Goal: Check status: Check status

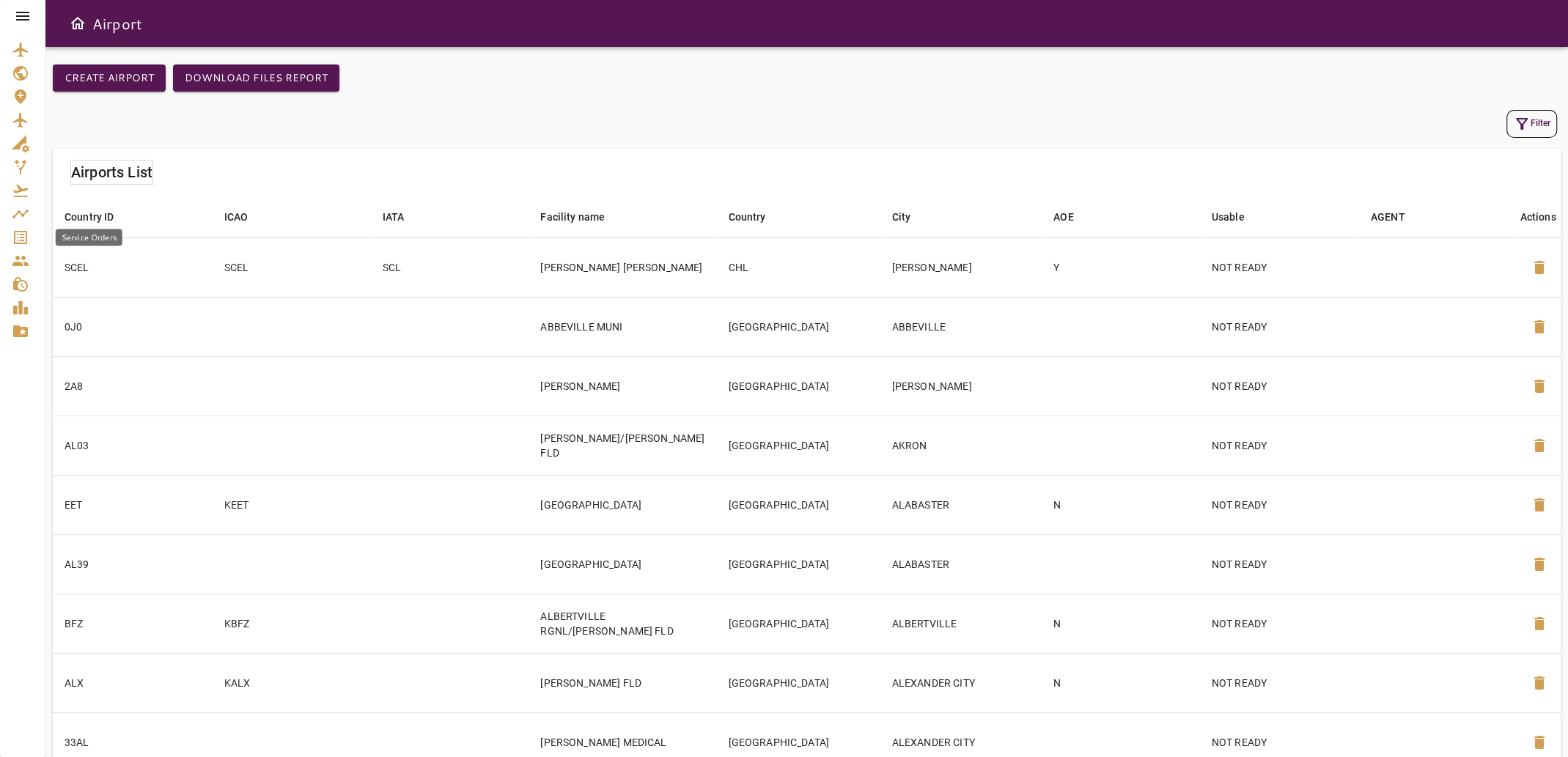
click at [15, 233] on icon "Service Orders" at bounding box center [20, 237] width 13 height 13
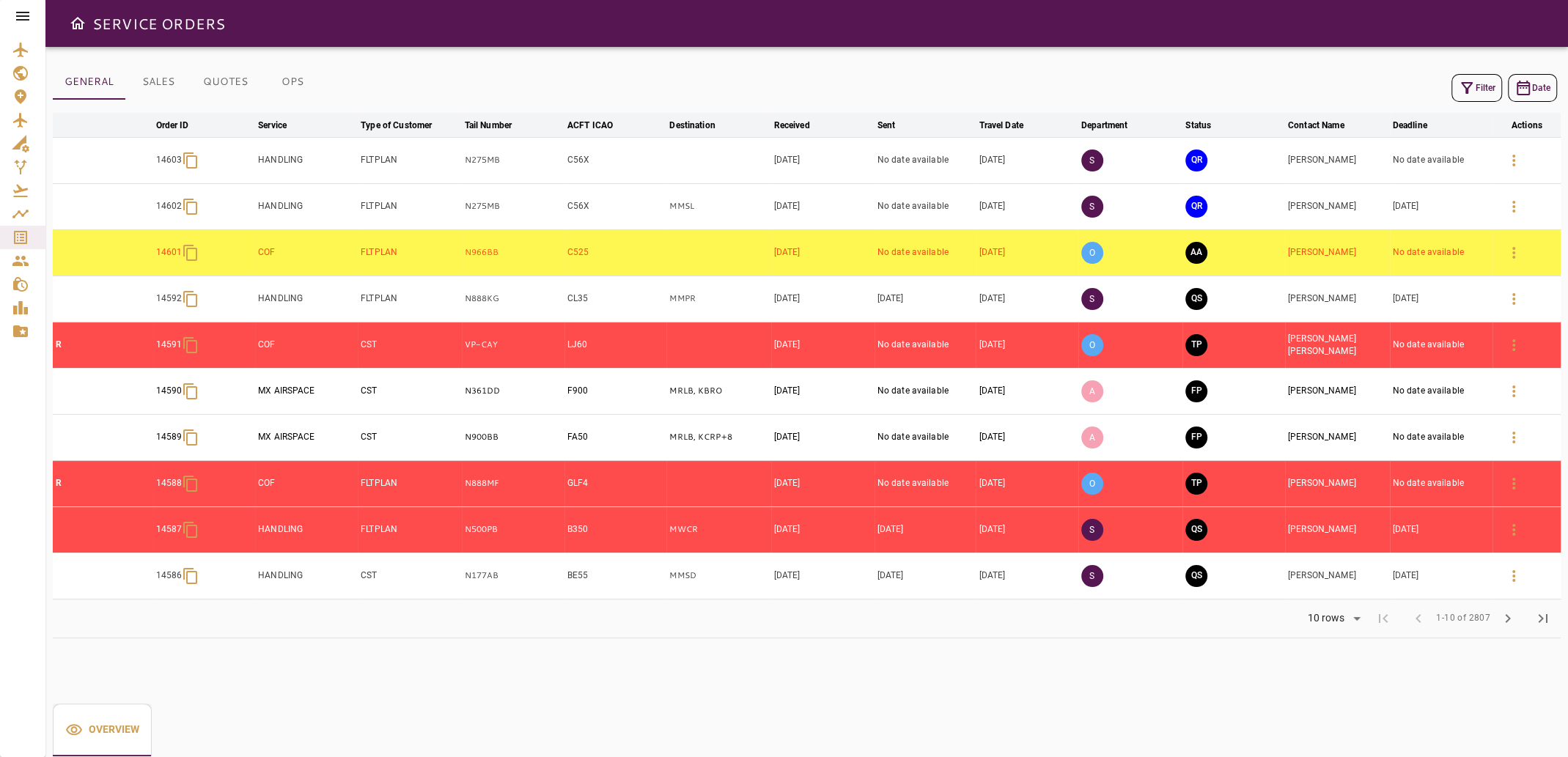
click at [1477, 80] on button "Filter" at bounding box center [1476, 87] width 51 height 28
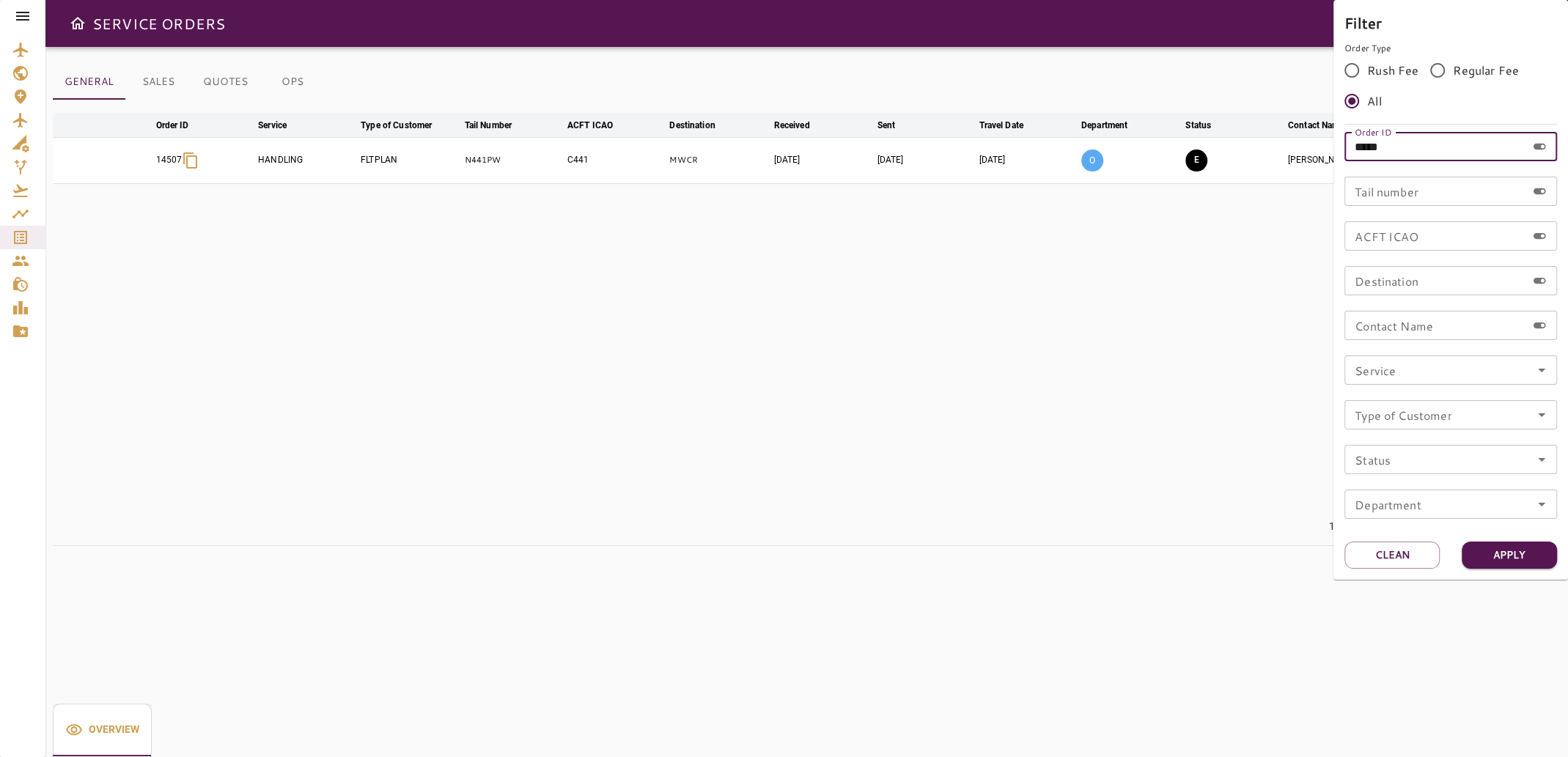
drag, startPoint x: 1392, startPoint y: 150, endPoint x: 1291, endPoint y: 163, distance: 101.8
click at [1291, 163] on div "Filter Order Type Rush Fee Regular Fee All Order ID ***** Order ID Tail number …" at bounding box center [784, 378] width 1568 height 757
click at [1409, 193] on input "Tail number" at bounding box center [1435, 191] width 182 height 29
type input "******"
click at [1509, 551] on button "Apply" at bounding box center [1509, 555] width 95 height 27
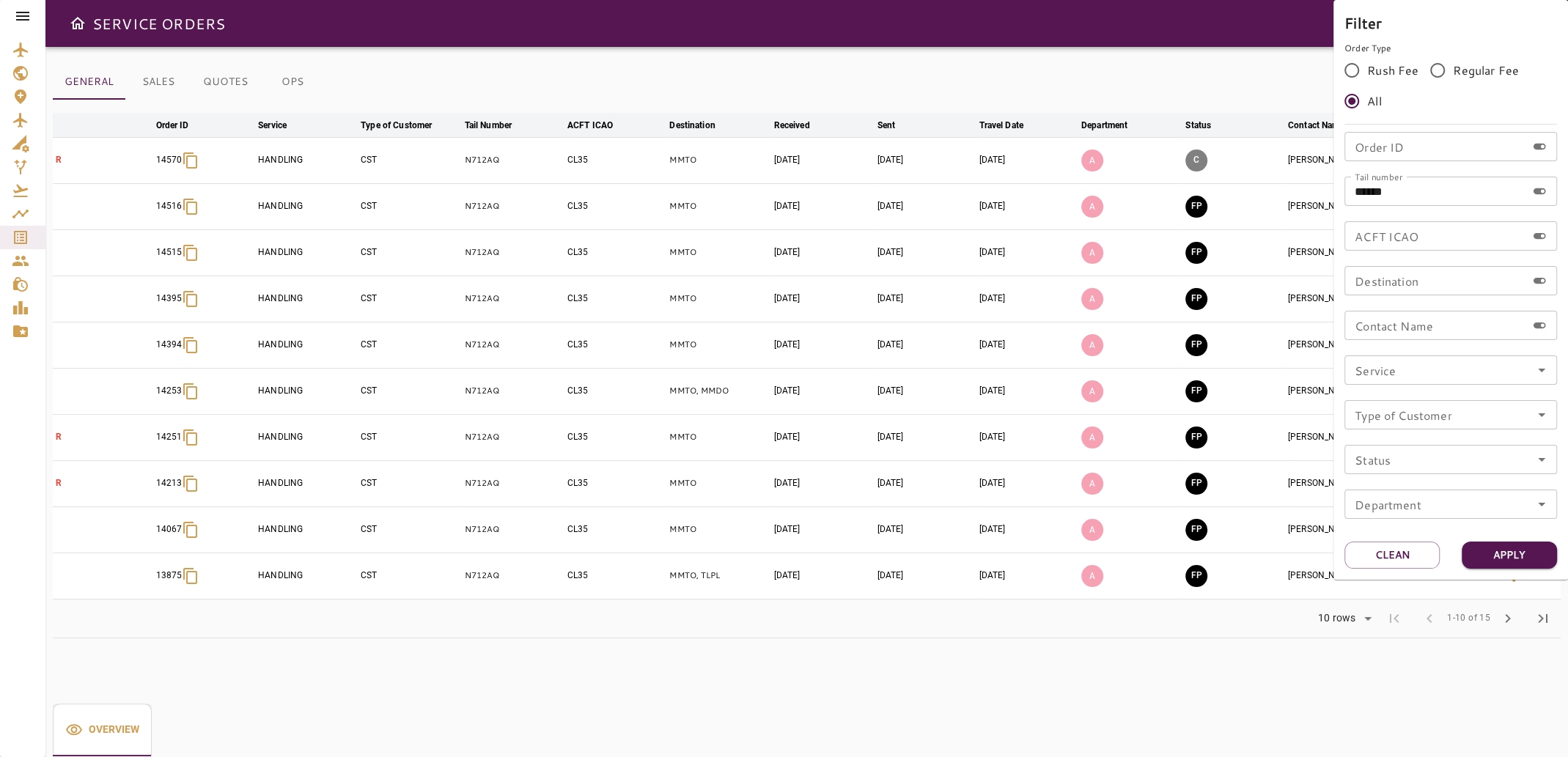
click at [875, 62] on div at bounding box center [784, 378] width 1568 height 757
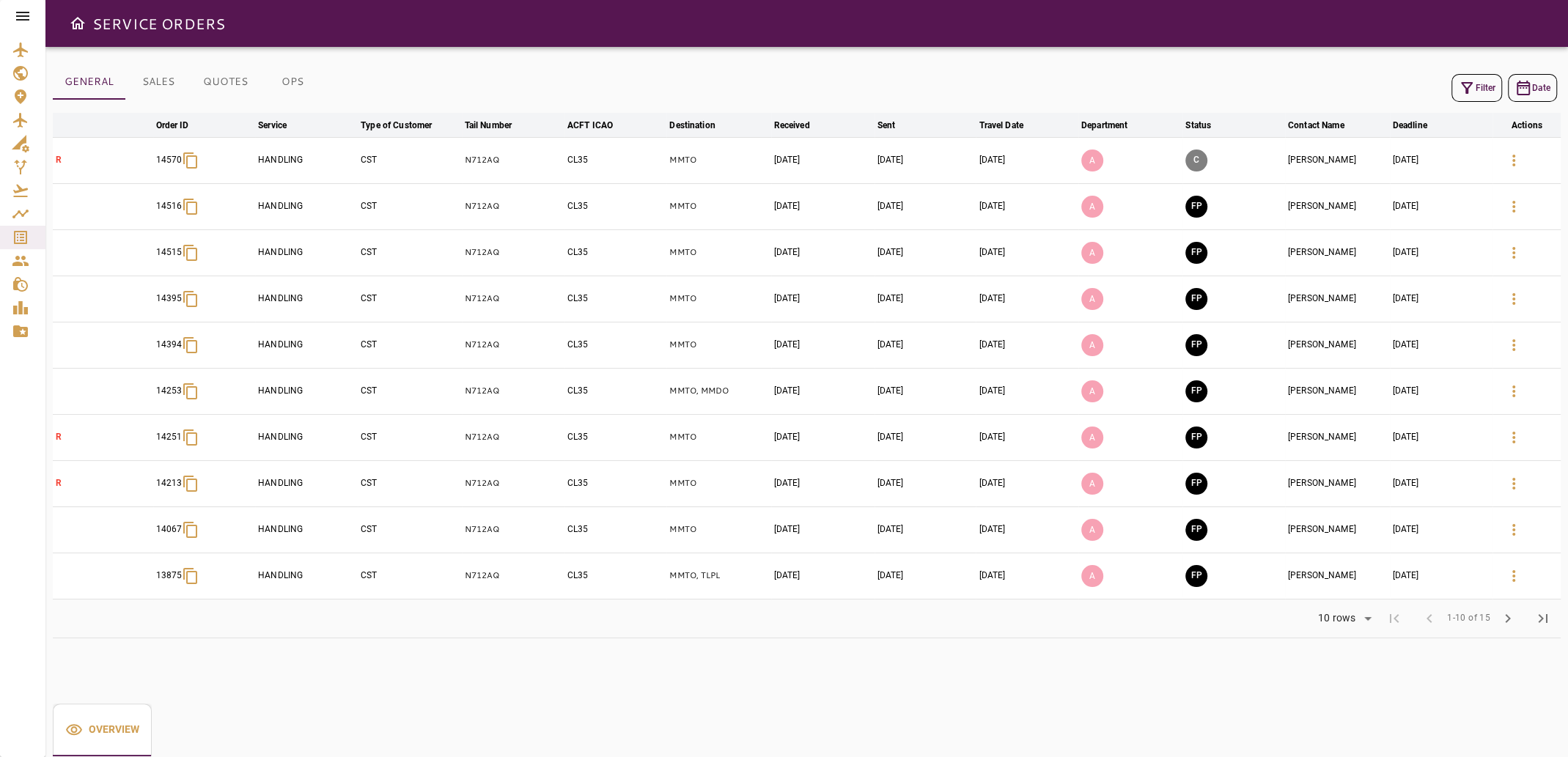
click at [1511, 155] on icon "button" at bounding box center [1514, 160] width 18 height 18
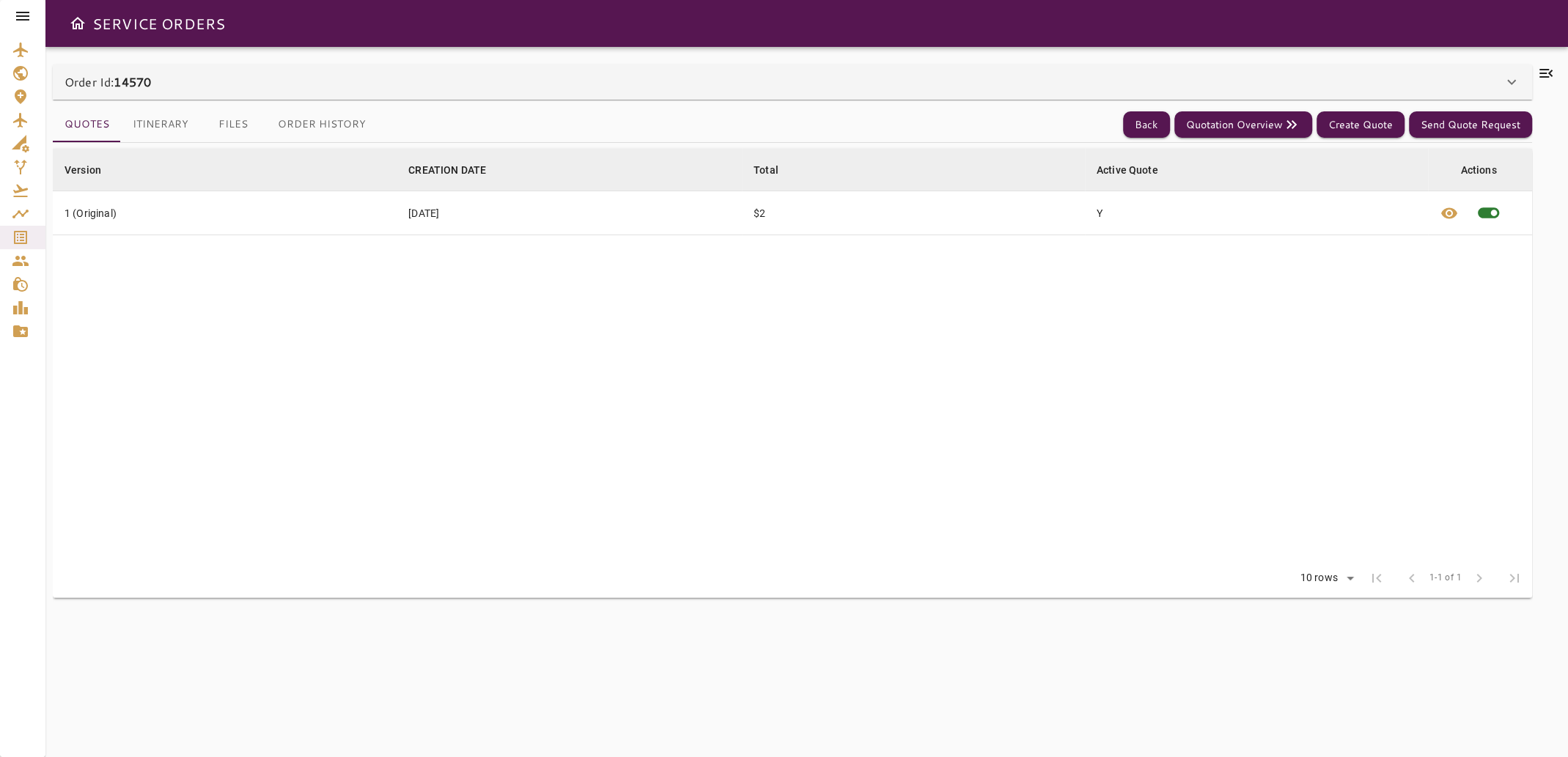
click at [233, 126] on button "Files" at bounding box center [233, 124] width 66 height 35
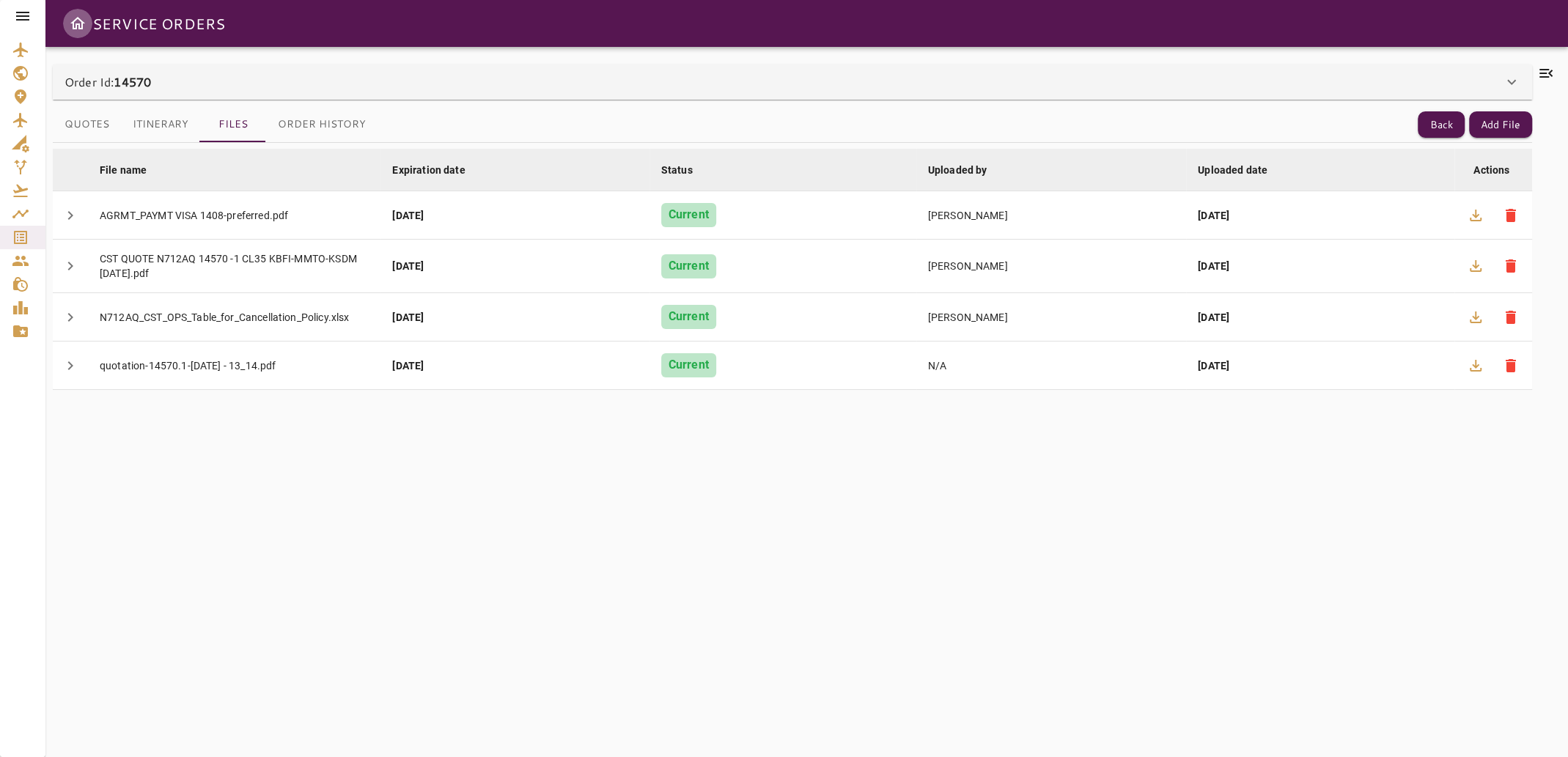
click at [84, 23] on icon "Open drawer" at bounding box center [77, 23] width 15 height 13
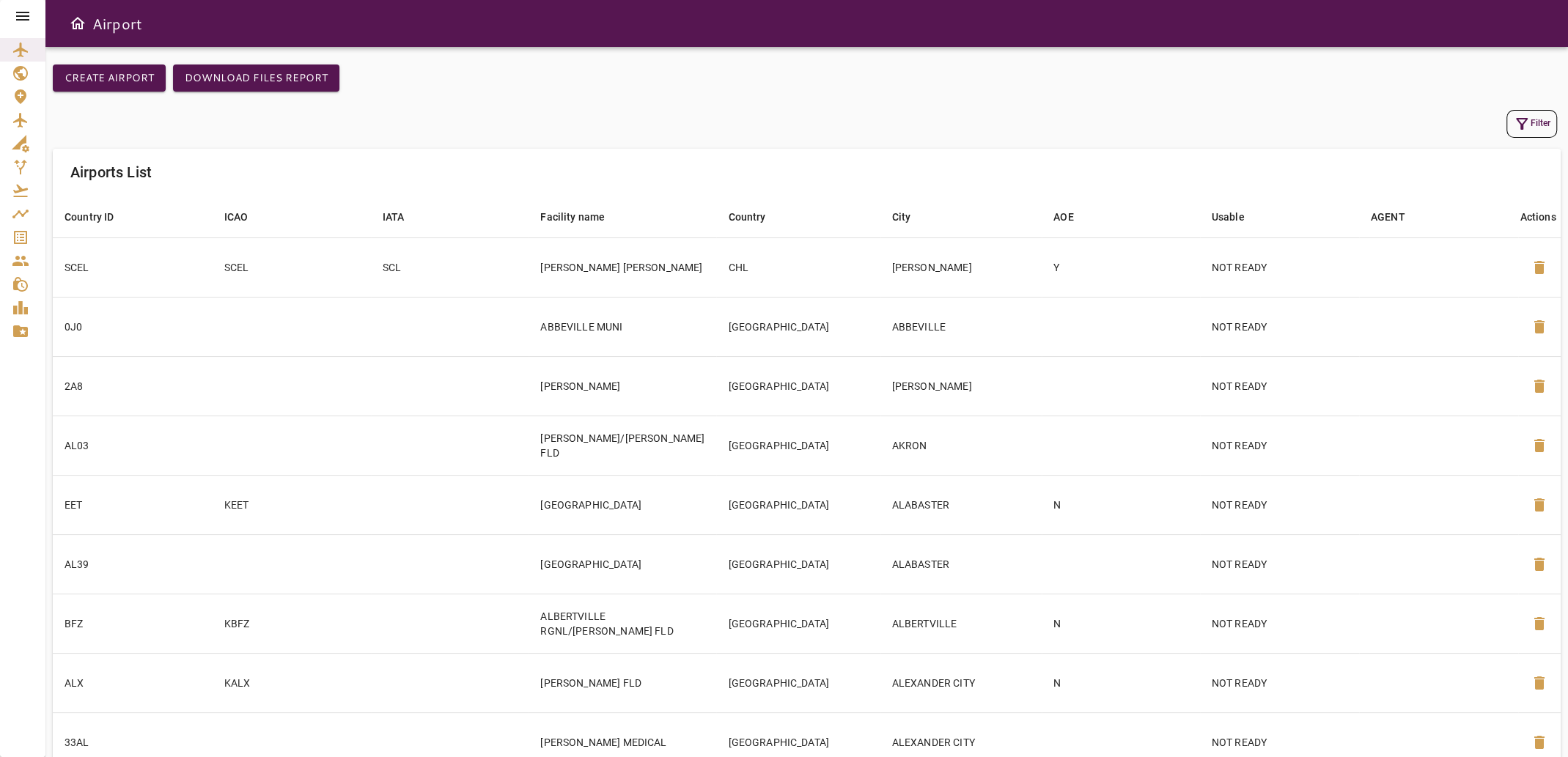
click at [1535, 121] on button "Filter" at bounding box center [1531, 123] width 51 height 28
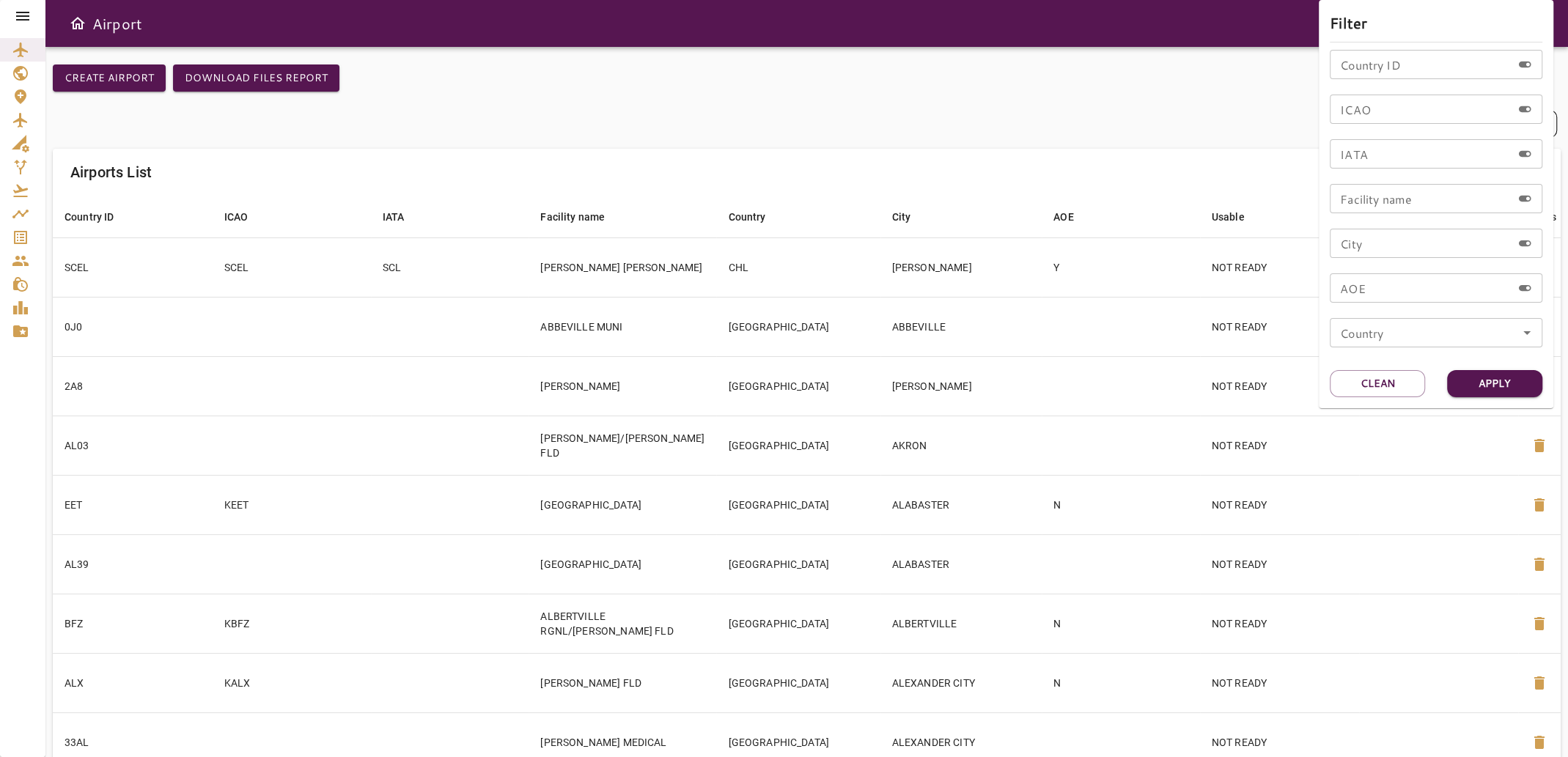
click at [1252, 84] on div at bounding box center [784, 378] width 1568 height 757
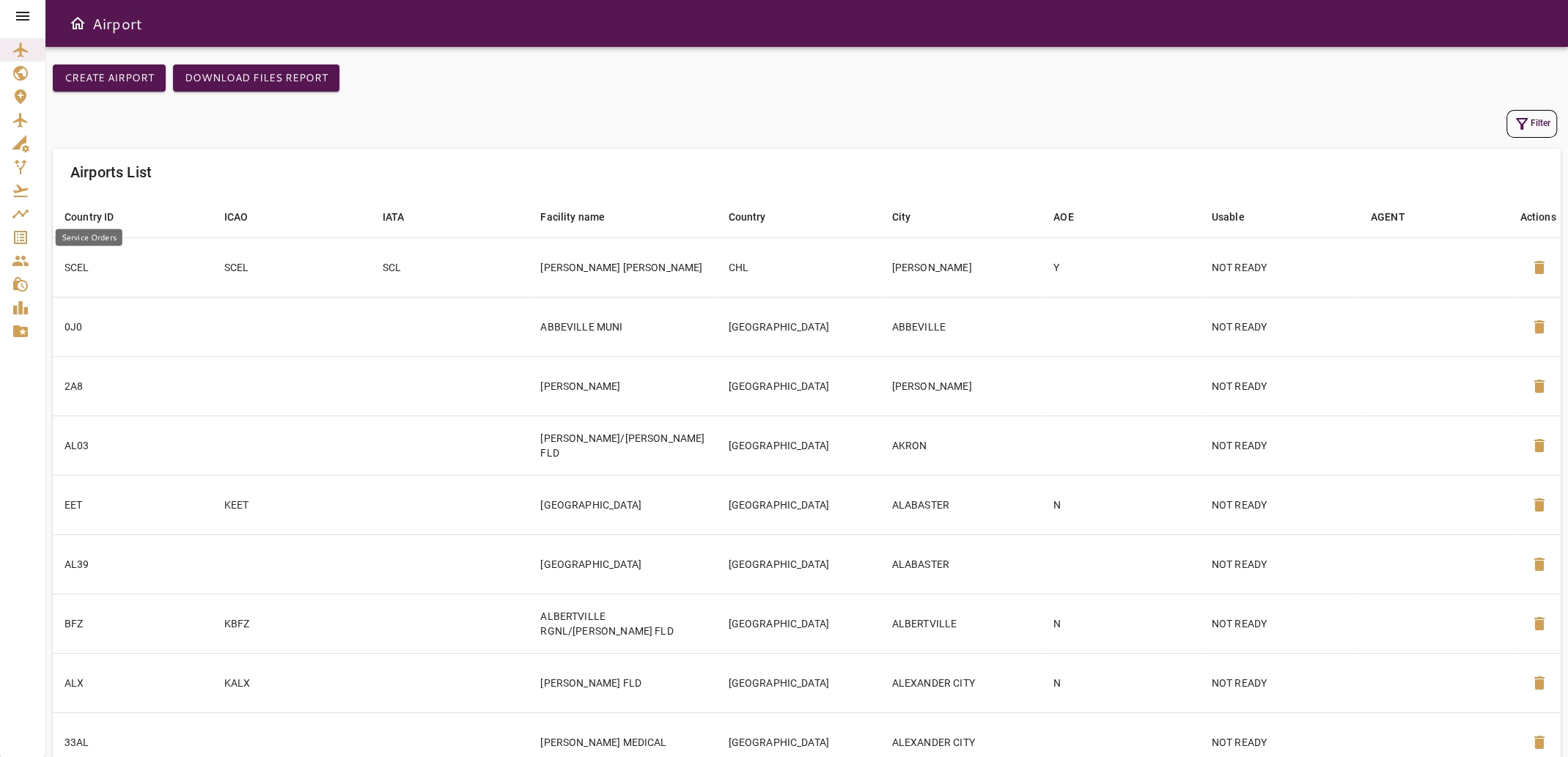
click at [17, 235] on icon "Service Orders" at bounding box center [20, 237] width 13 height 13
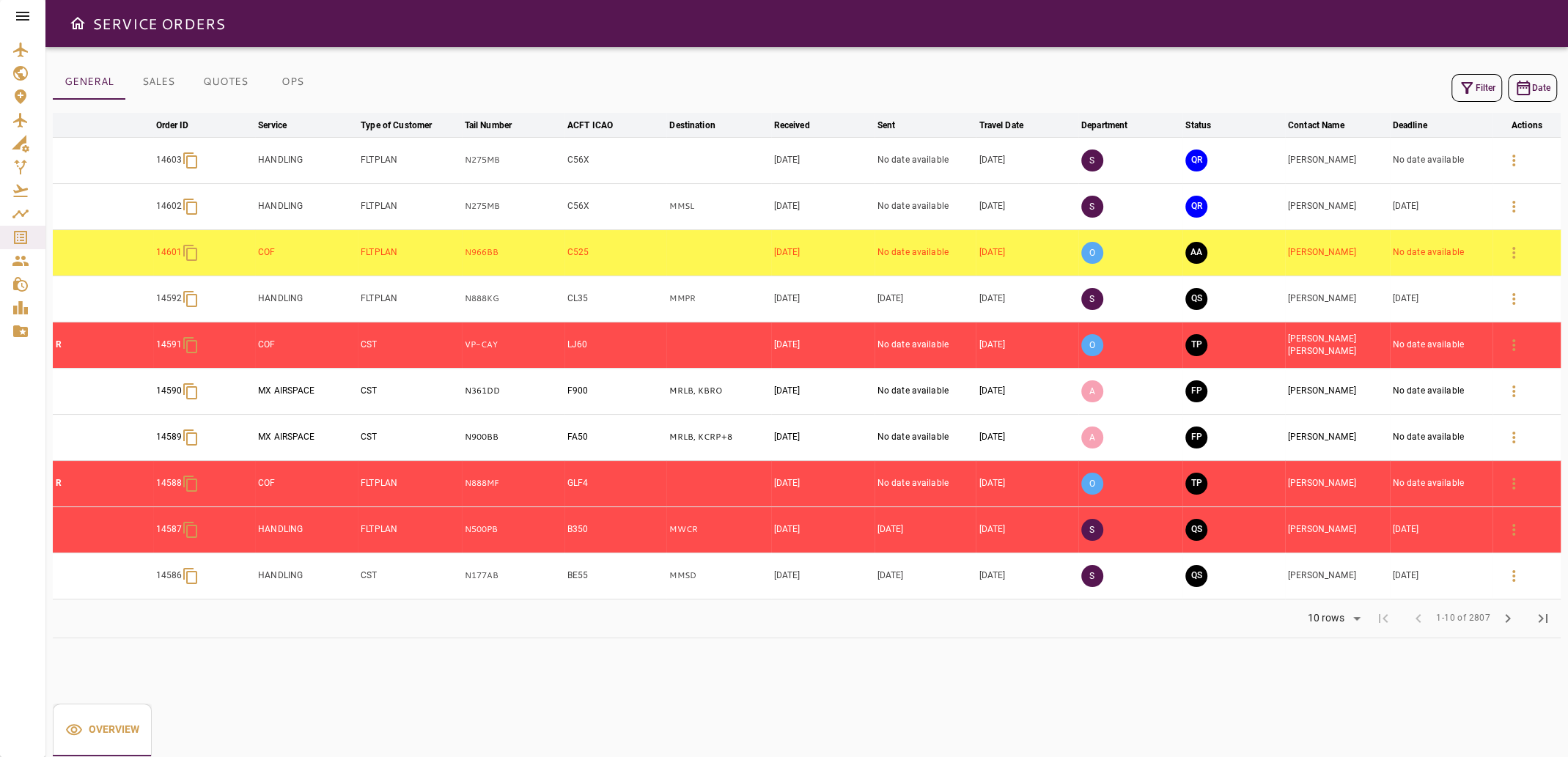
click at [1468, 88] on icon "button" at bounding box center [1467, 88] width 12 height 12
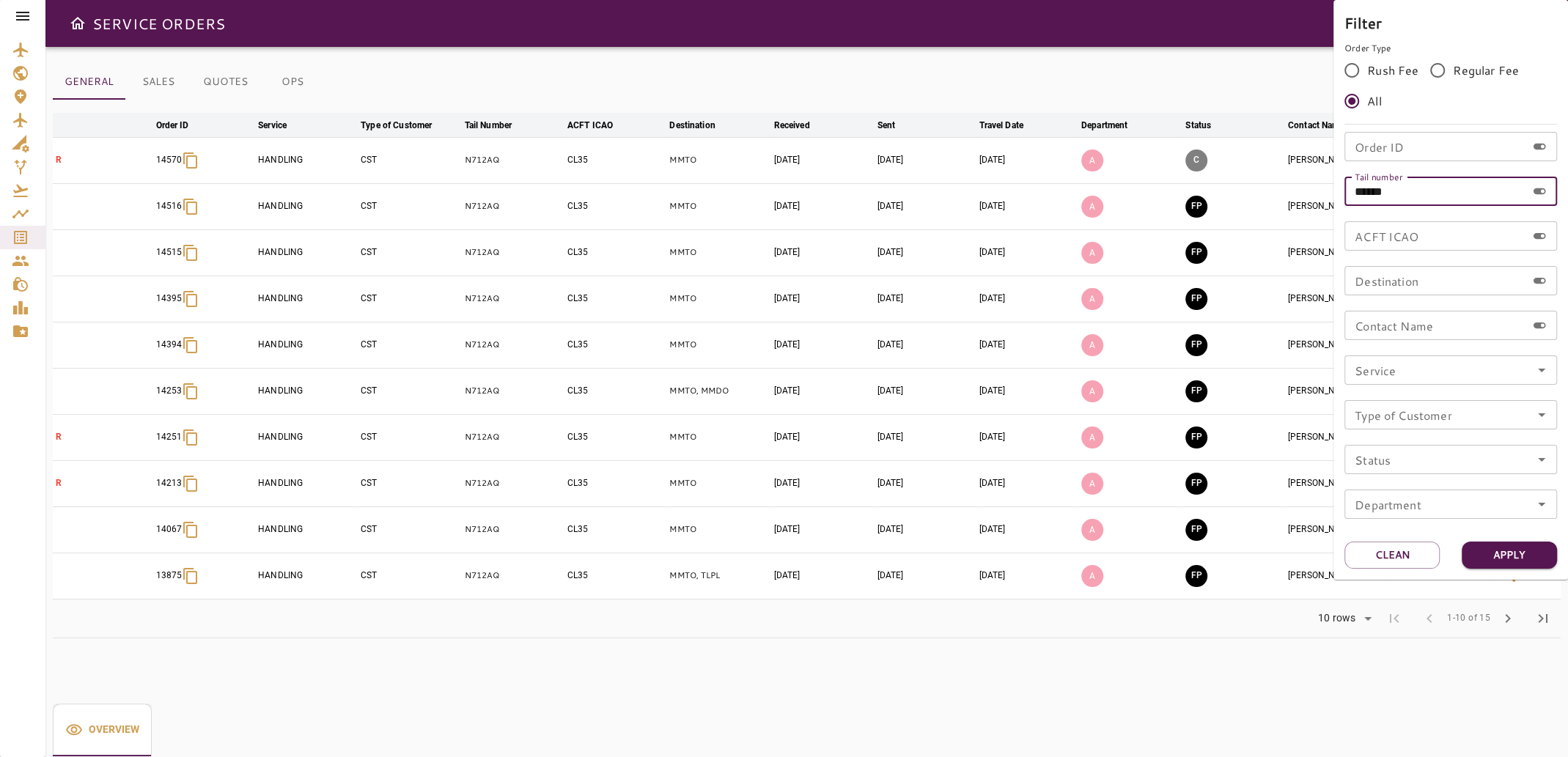
drag, startPoint x: 1396, startPoint y: 194, endPoint x: 1278, endPoint y: 192, distance: 118.0
click at [1278, 192] on div "Filter Order Type Rush Fee Regular Fee All Order ID Order ID Tail number ******…" at bounding box center [784, 378] width 1568 height 757
click at [1364, 145] on input "Order ID" at bounding box center [1435, 146] width 182 height 29
type input "*****"
click at [1477, 557] on button "Apply" at bounding box center [1509, 555] width 95 height 27
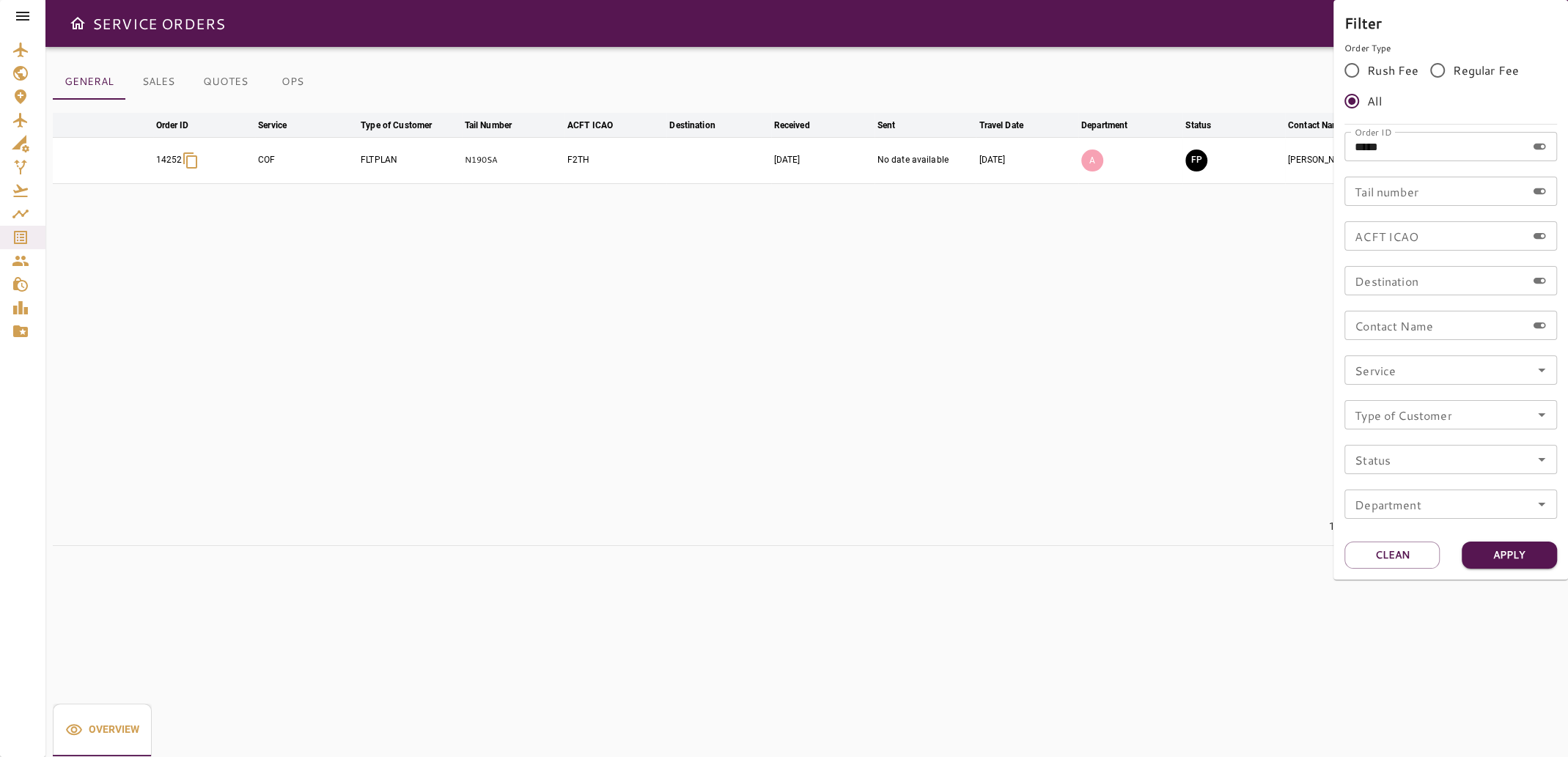
click at [1218, 652] on div at bounding box center [784, 378] width 1568 height 757
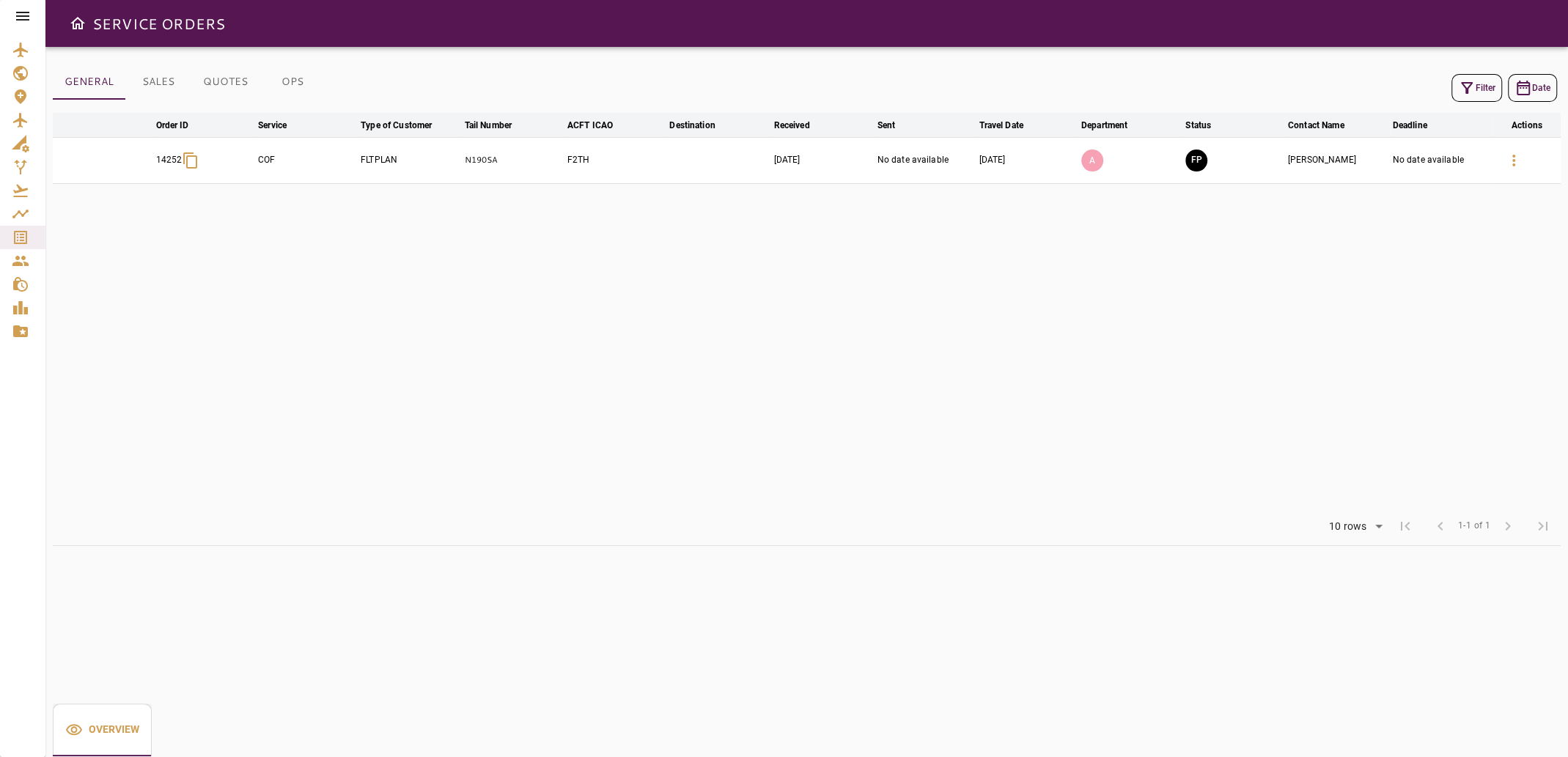
click at [1470, 89] on icon "button" at bounding box center [1467, 87] width 18 height 18
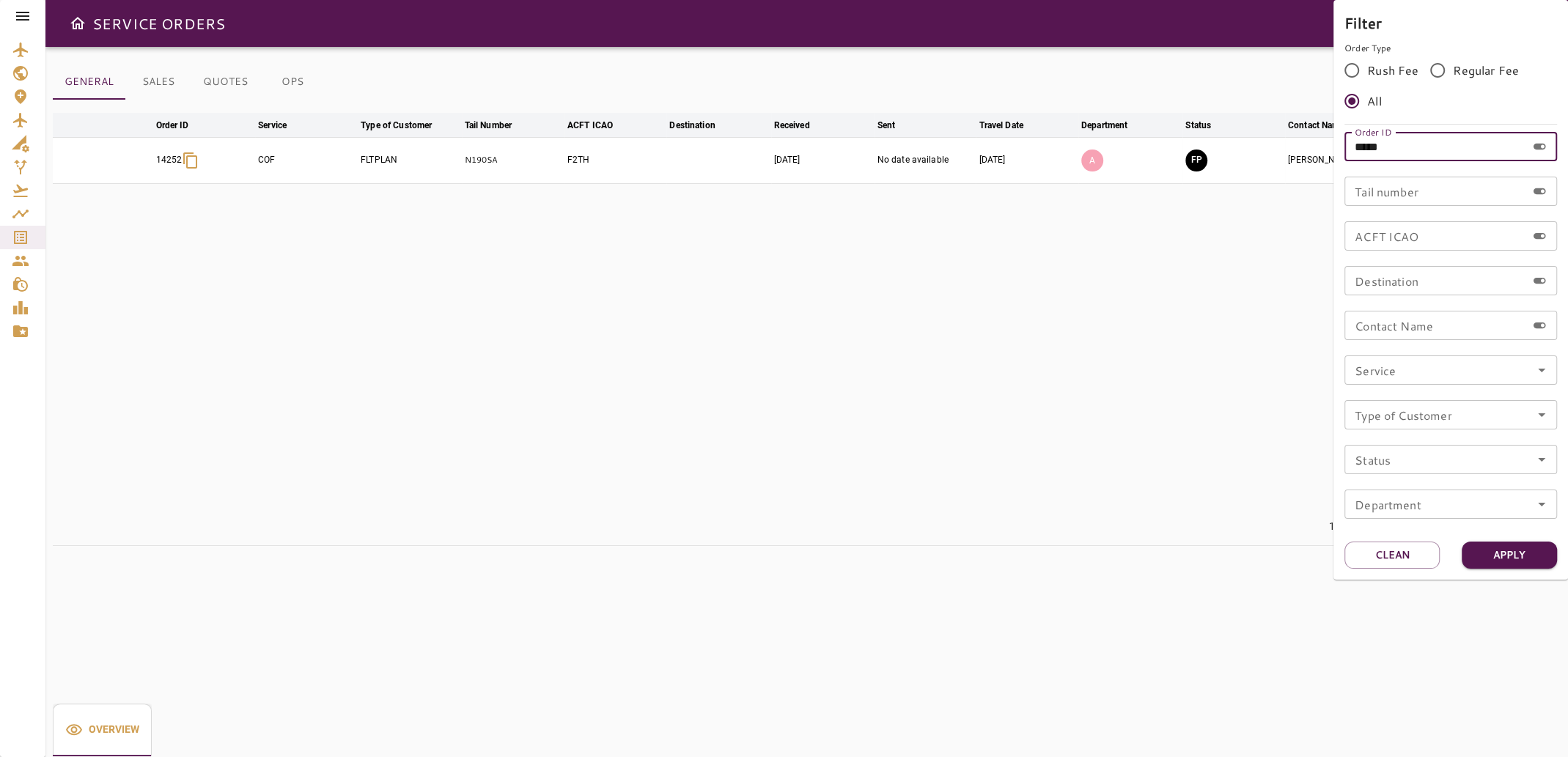
drag, startPoint x: 1401, startPoint y: 145, endPoint x: 1309, endPoint y: 166, distance: 94.4
click at [1309, 166] on div "Filter Order Type Rush Fee Regular Fee All Order ID ***** Order ID Tail number …" at bounding box center [784, 378] width 1568 height 757
type input "*"
click at [1415, 186] on input "Tail number" at bounding box center [1435, 191] width 182 height 29
type input "*****"
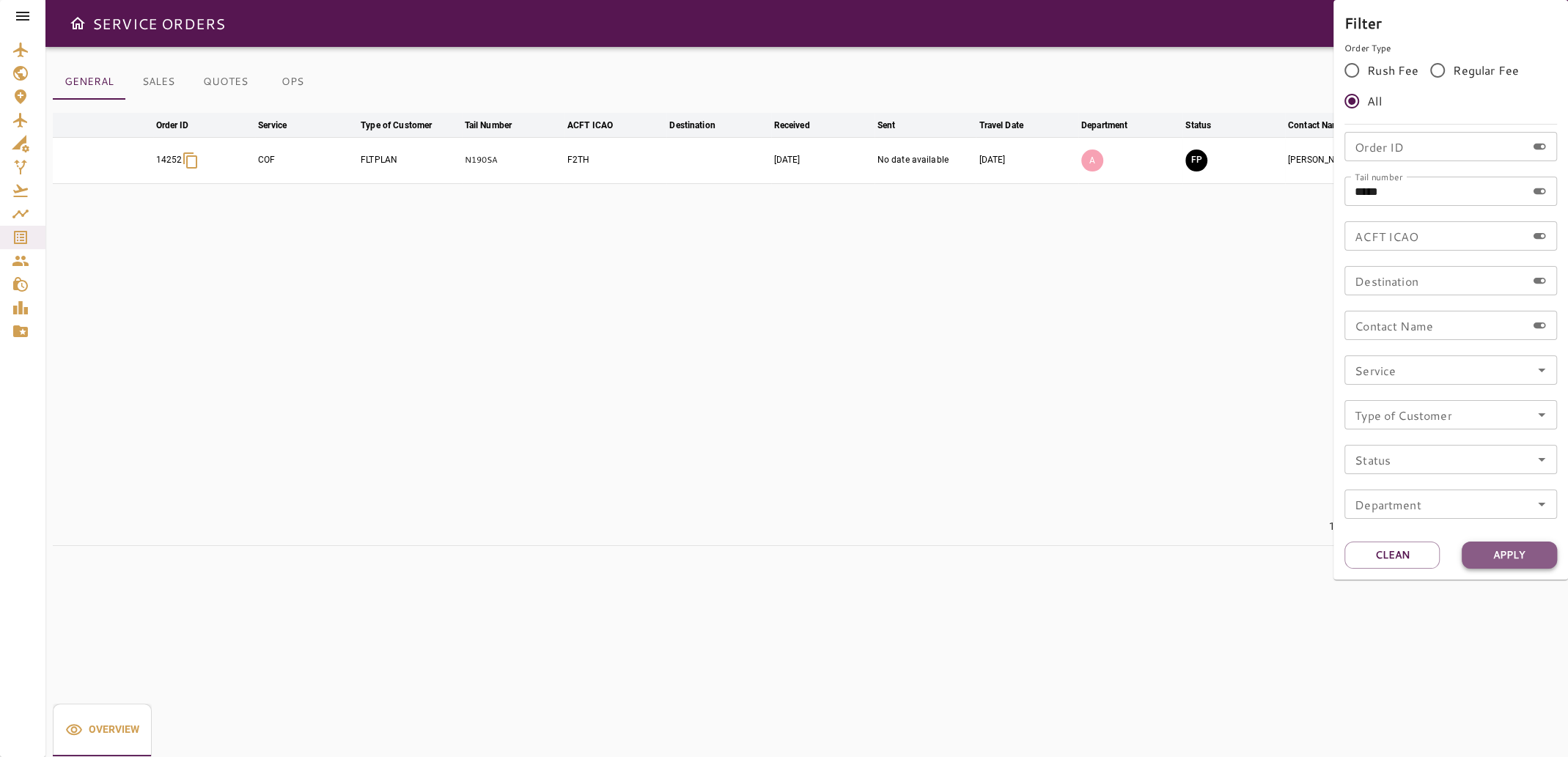
click at [1469, 554] on button "Apply" at bounding box center [1509, 555] width 95 height 27
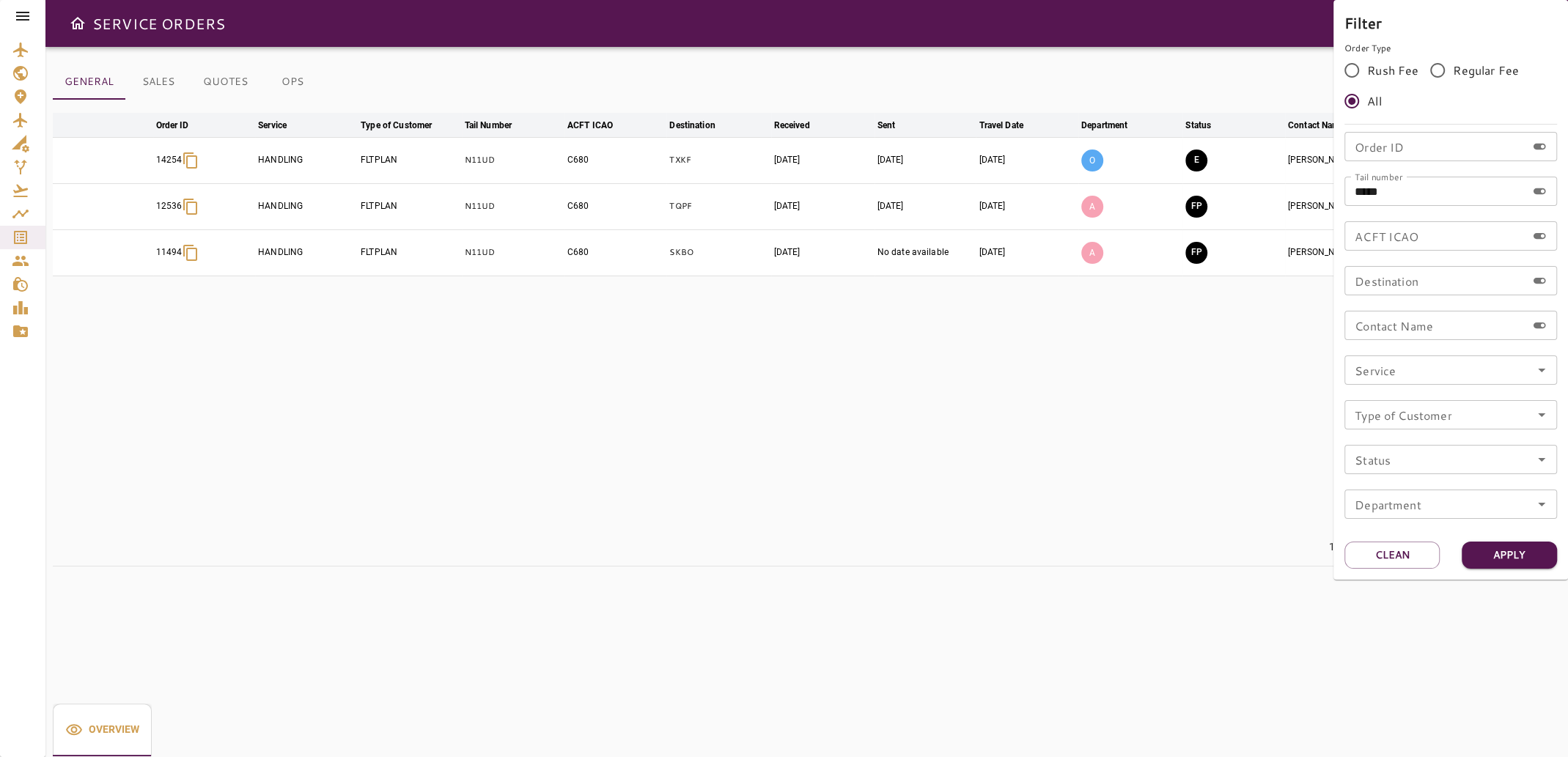
click at [978, 404] on div at bounding box center [784, 378] width 1568 height 757
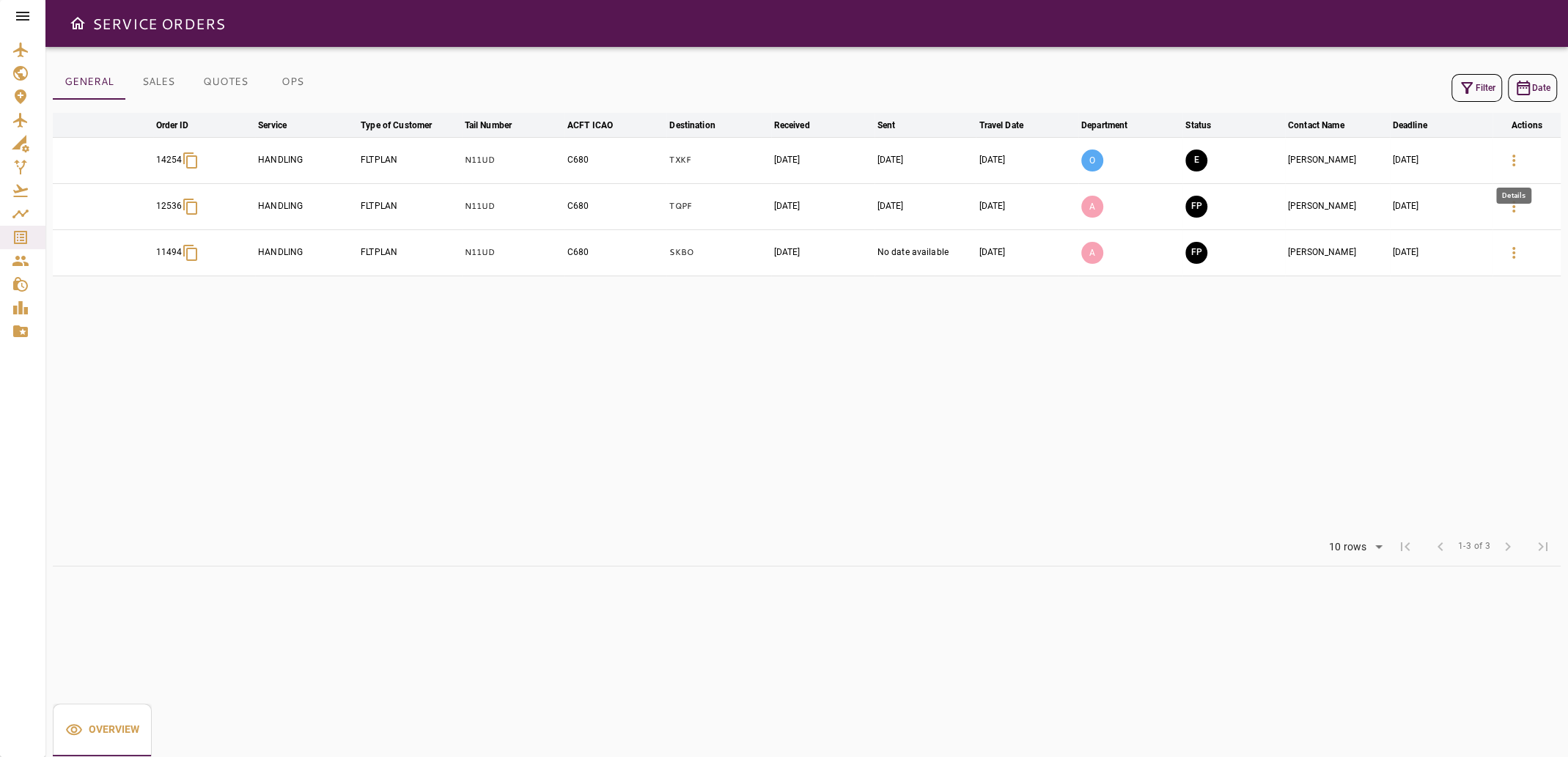
click at [1511, 158] on icon "button" at bounding box center [1514, 160] width 18 height 18
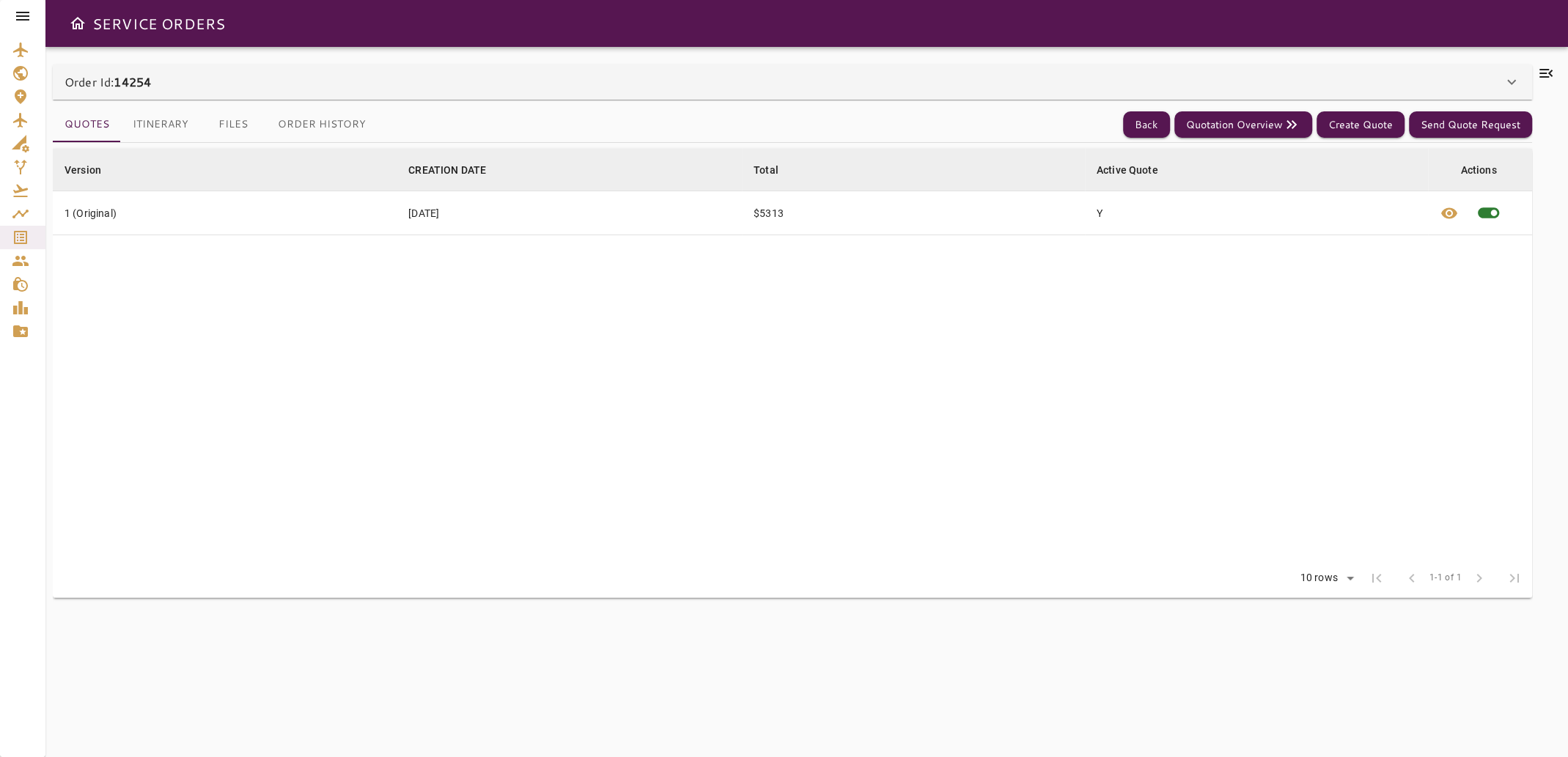
click at [1548, 64] on icon at bounding box center [1546, 73] width 18 height 18
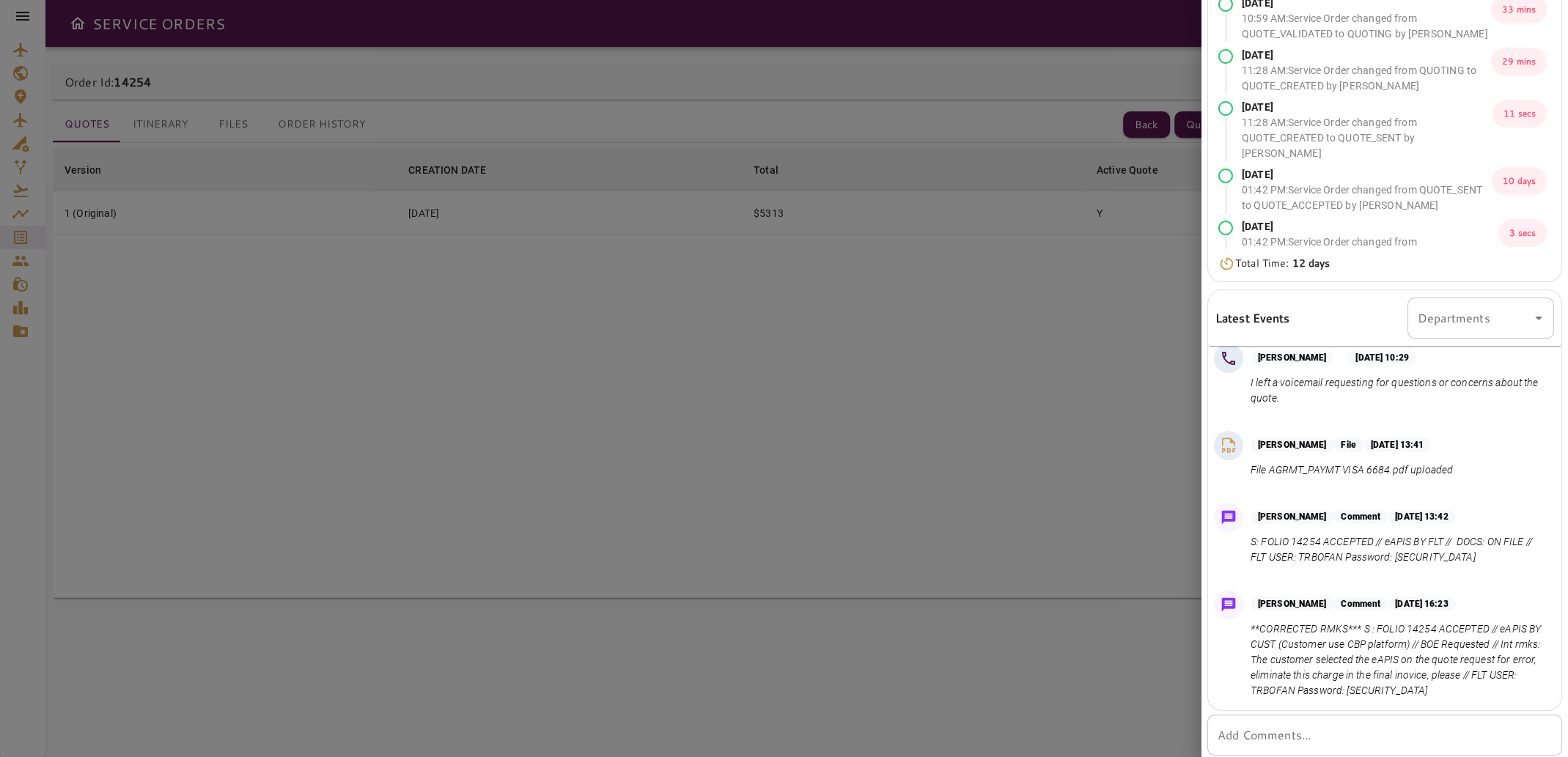
scroll to position [180, 0]
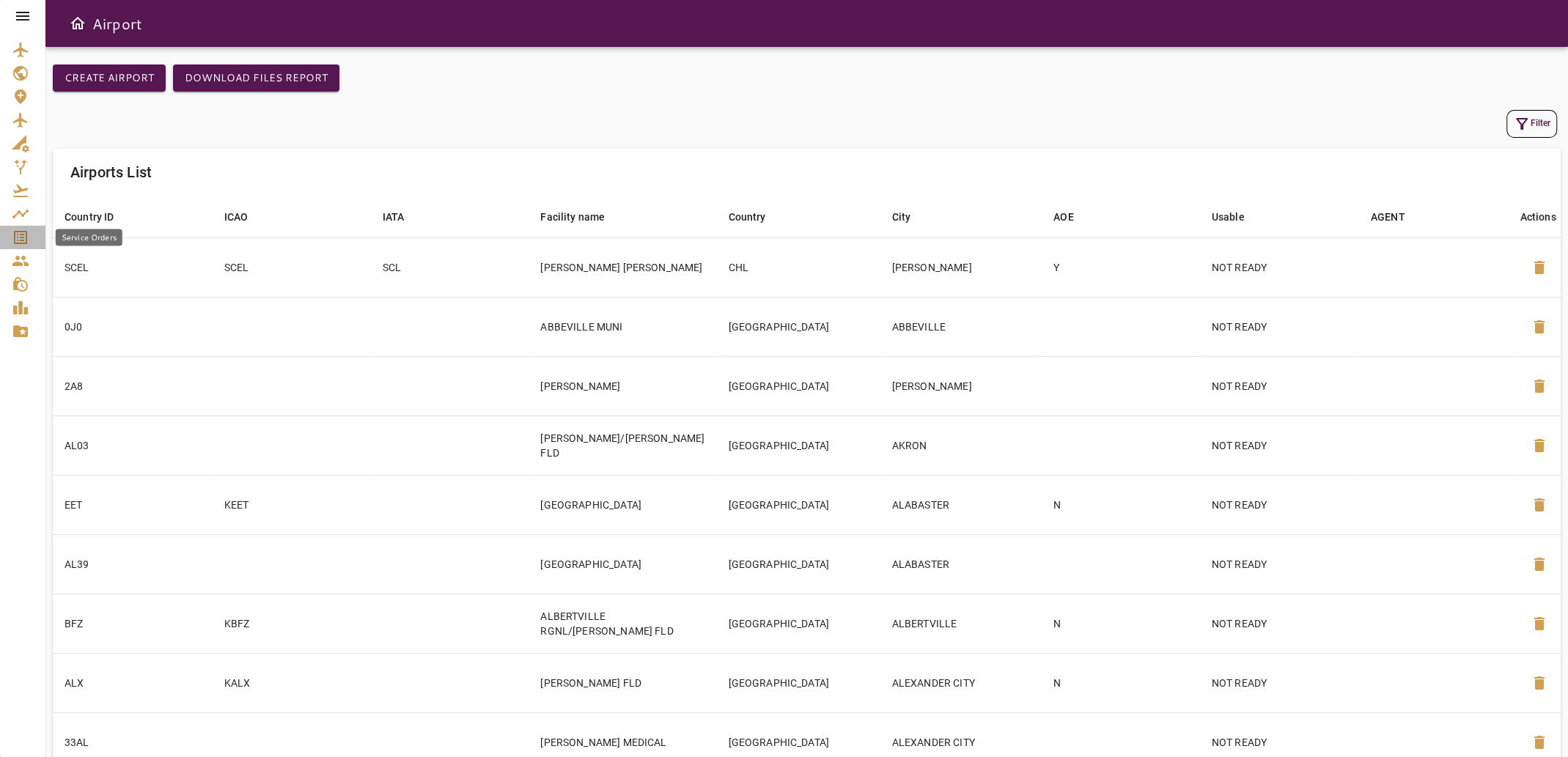
click at [22, 244] on icon "Service Orders" at bounding box center [21, 237] width 18 height 18
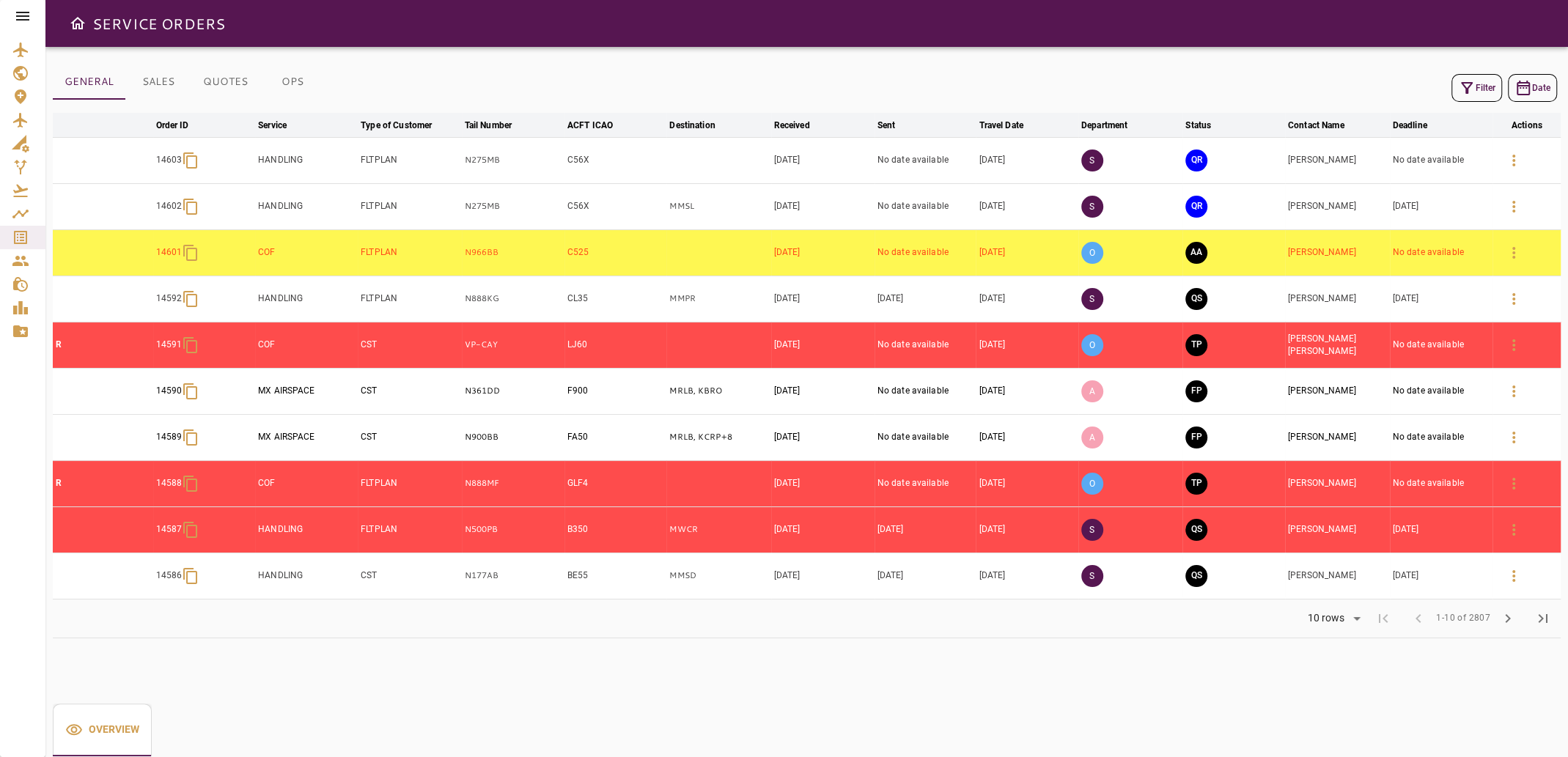
click at [1473, 85] on icon "button" at bounding box center [1467, 87] width 18 height 18
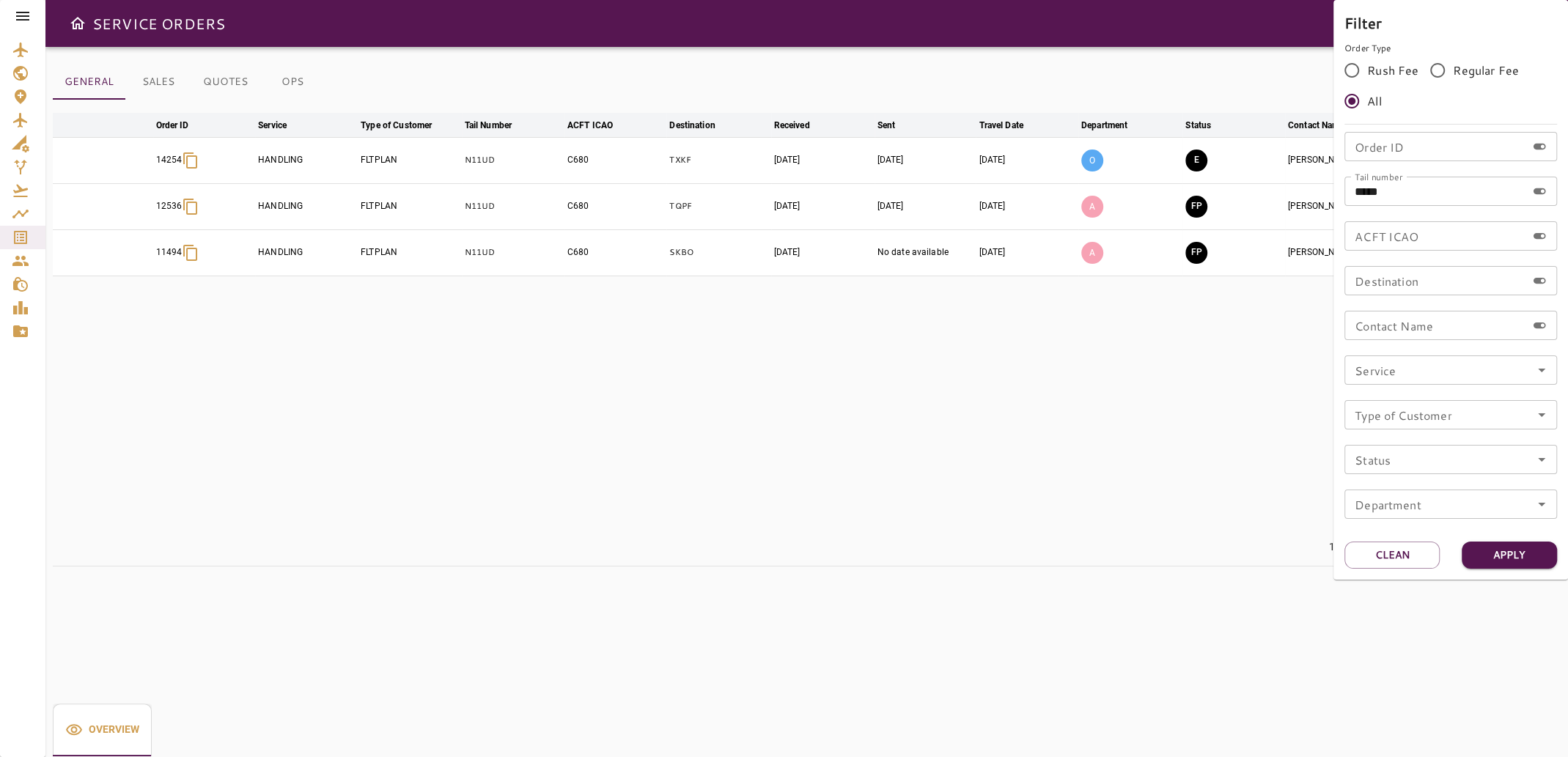
click at [1394, 186] on input "*****" at bounding box center [1435, 191] width 182 height 29
type input "******"
click at [1523, 556] on button "Apply" at bounding box center [1509, 555] width 95 height 27
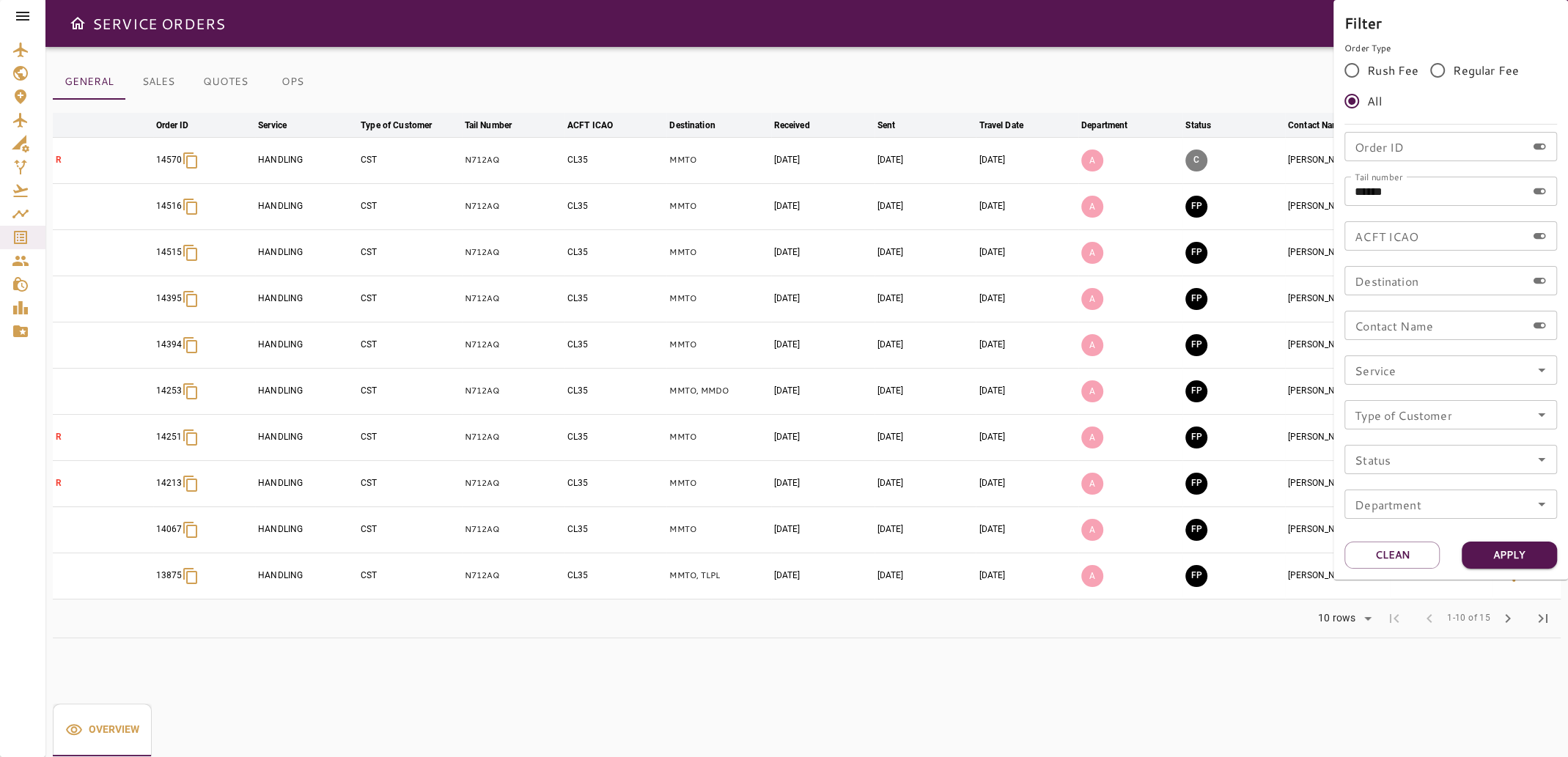
click at [1343, 673] on div at bounding box center [784, 378] width 1568 height 757
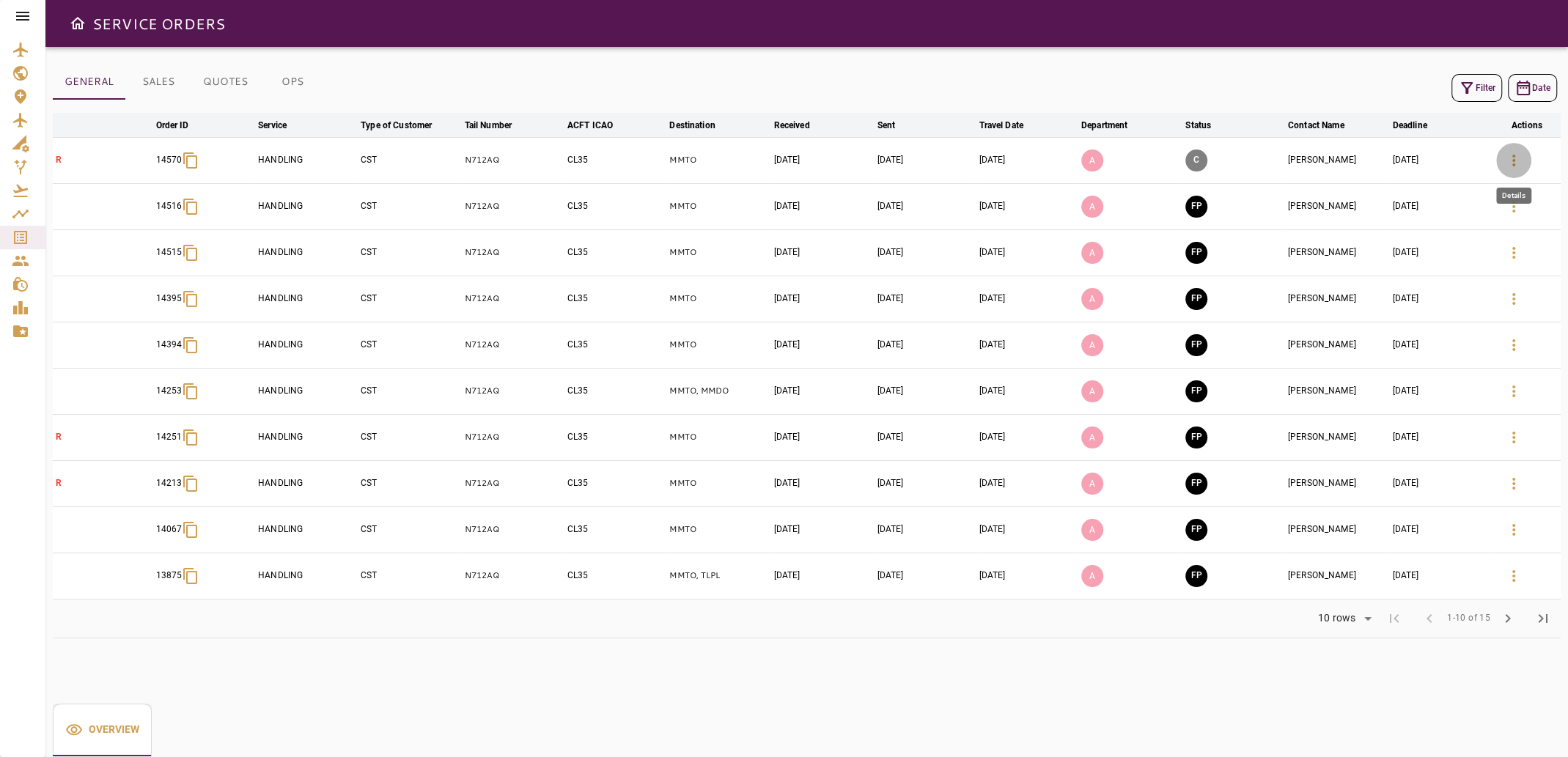
click at [1514, 159] on icon "button" at bounding box center [1513, 161] width 3 height 12
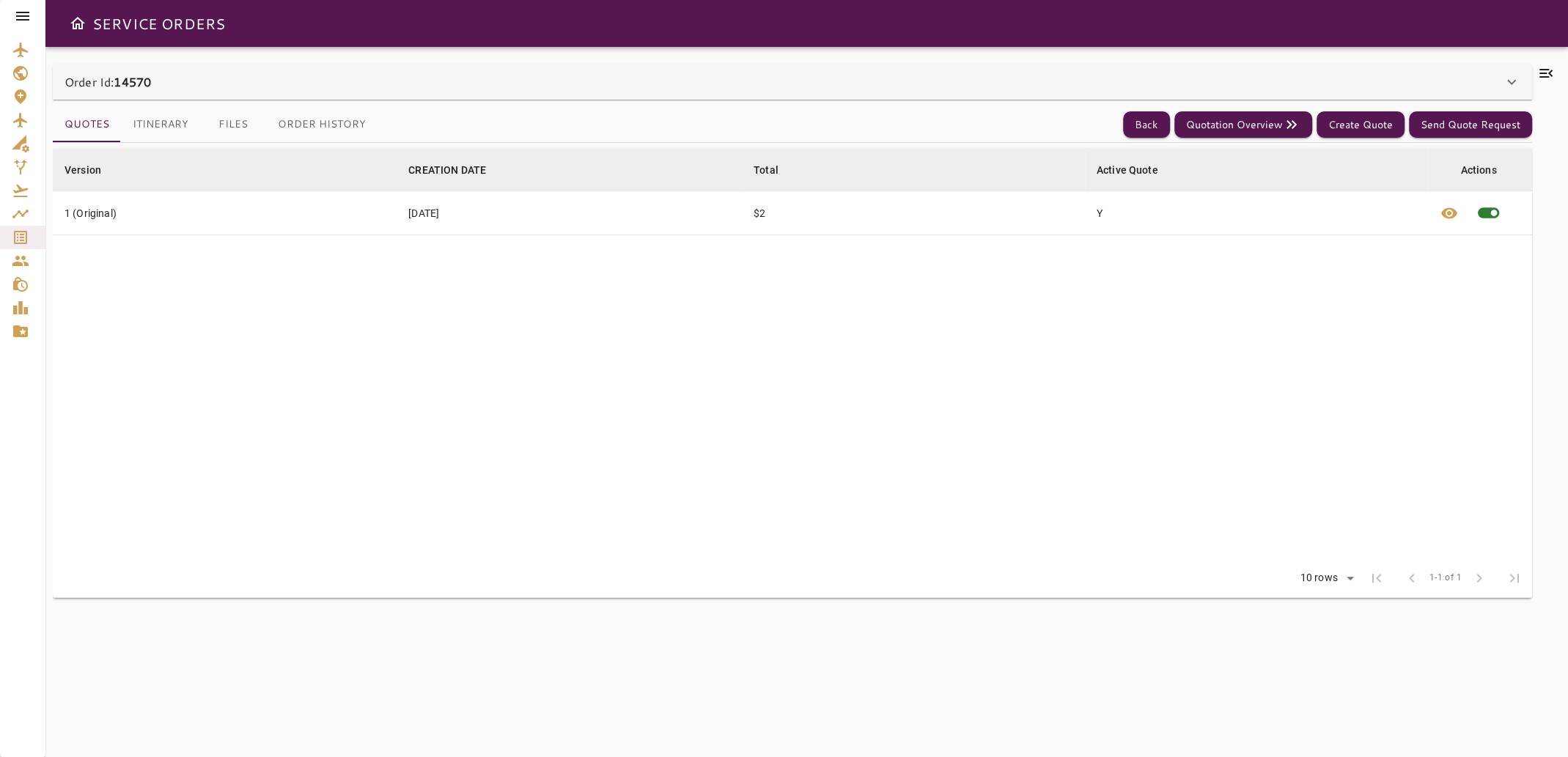
click at [1546, 69] on icon at bounding box center [1546, 73] width 13 height 9
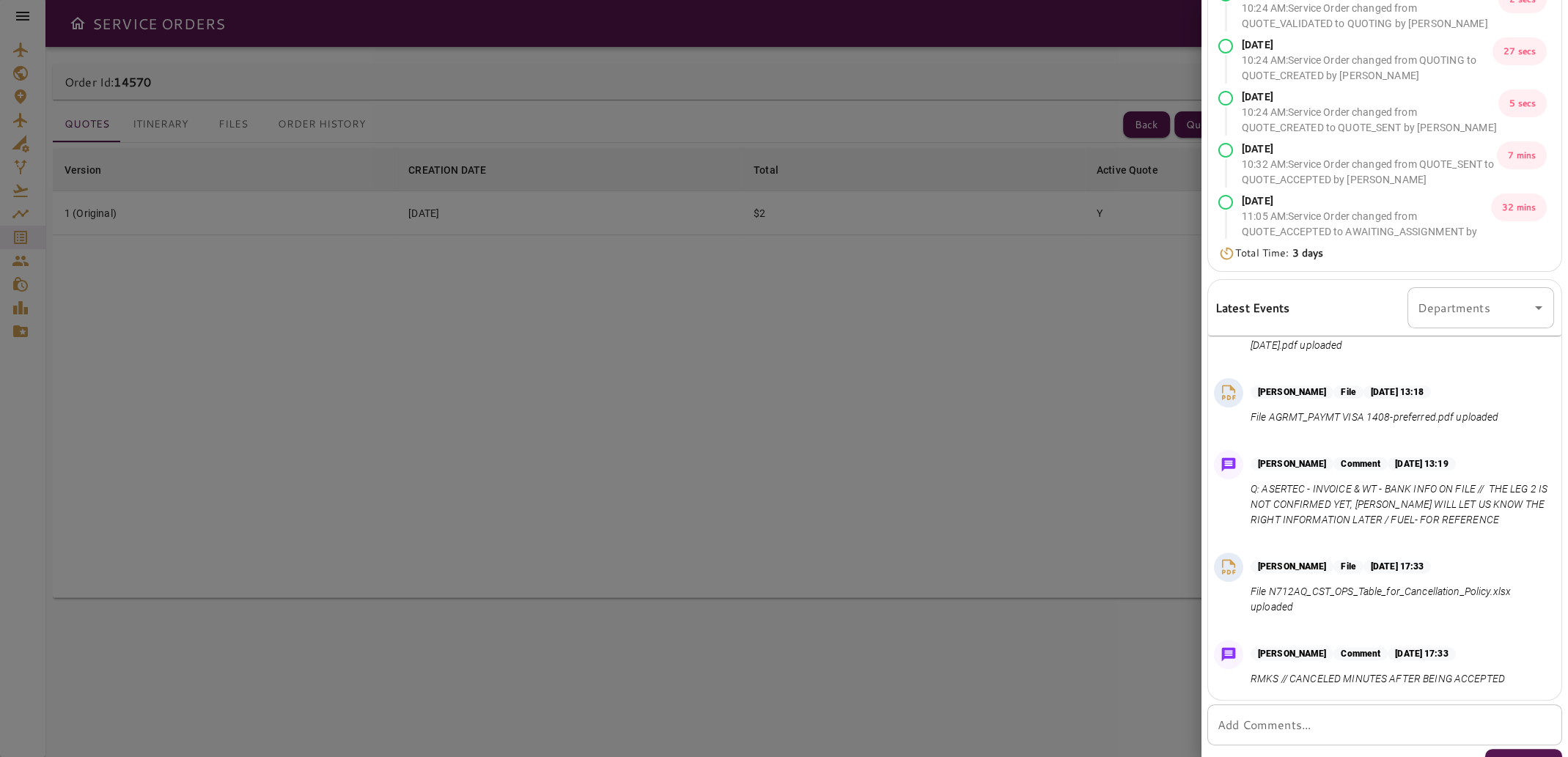
scroll to position [180, 0]
